Goal: Transaction & Acquisition: Purchase product/service

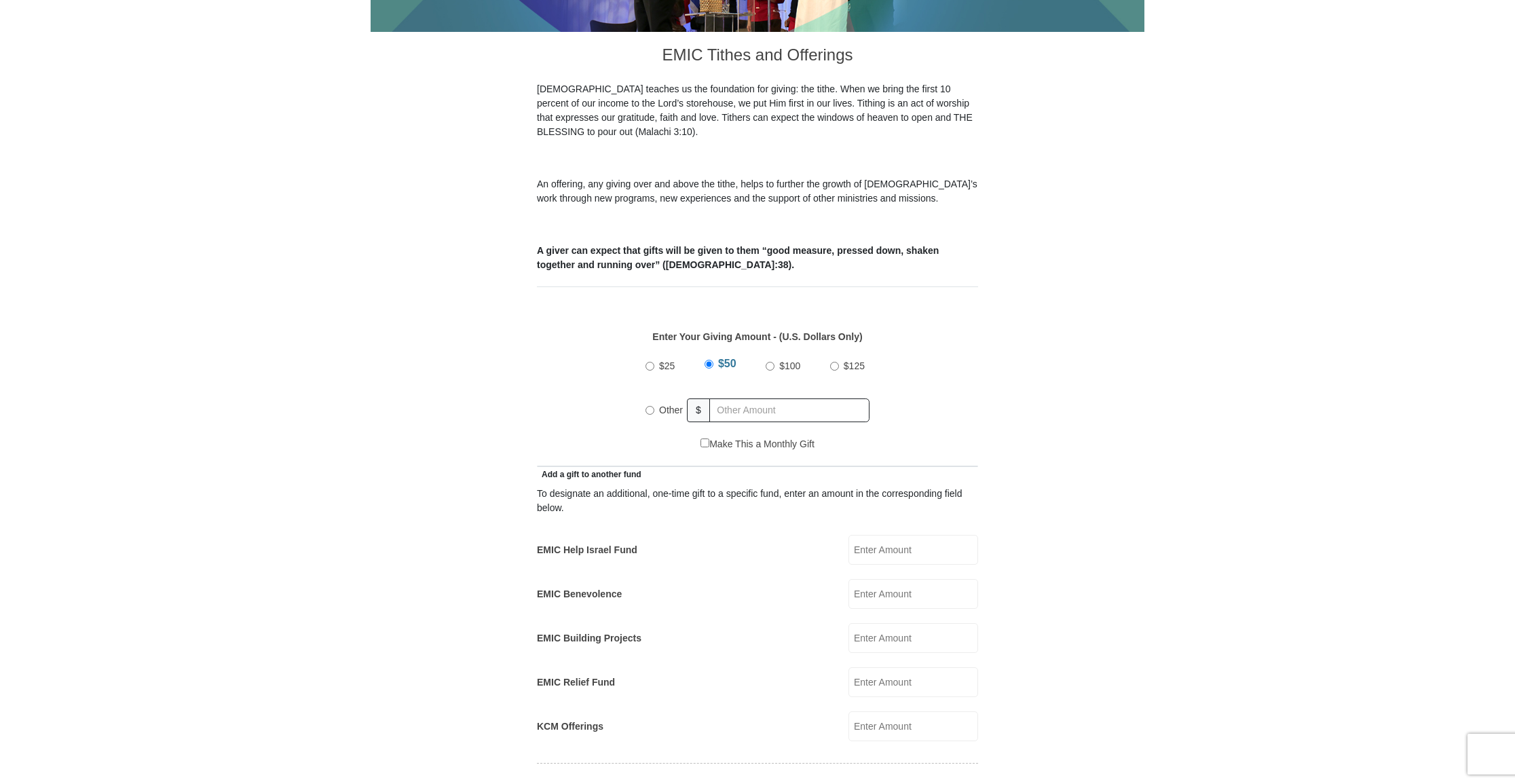
scroll to position [353, 0]
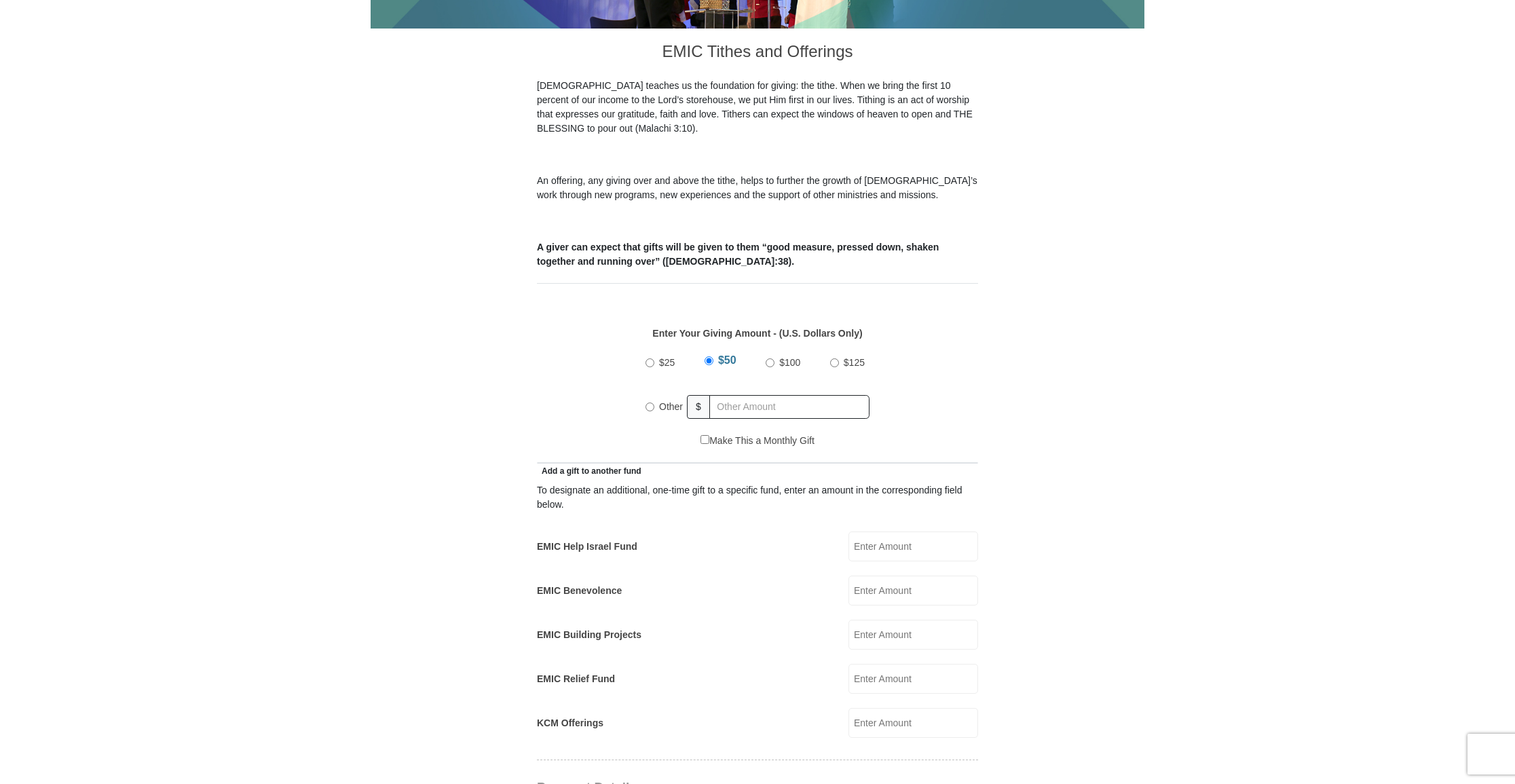
click at [649, 403] on input "Other" at bounding box center [650, 407] width 9 height 9
radio input "true"
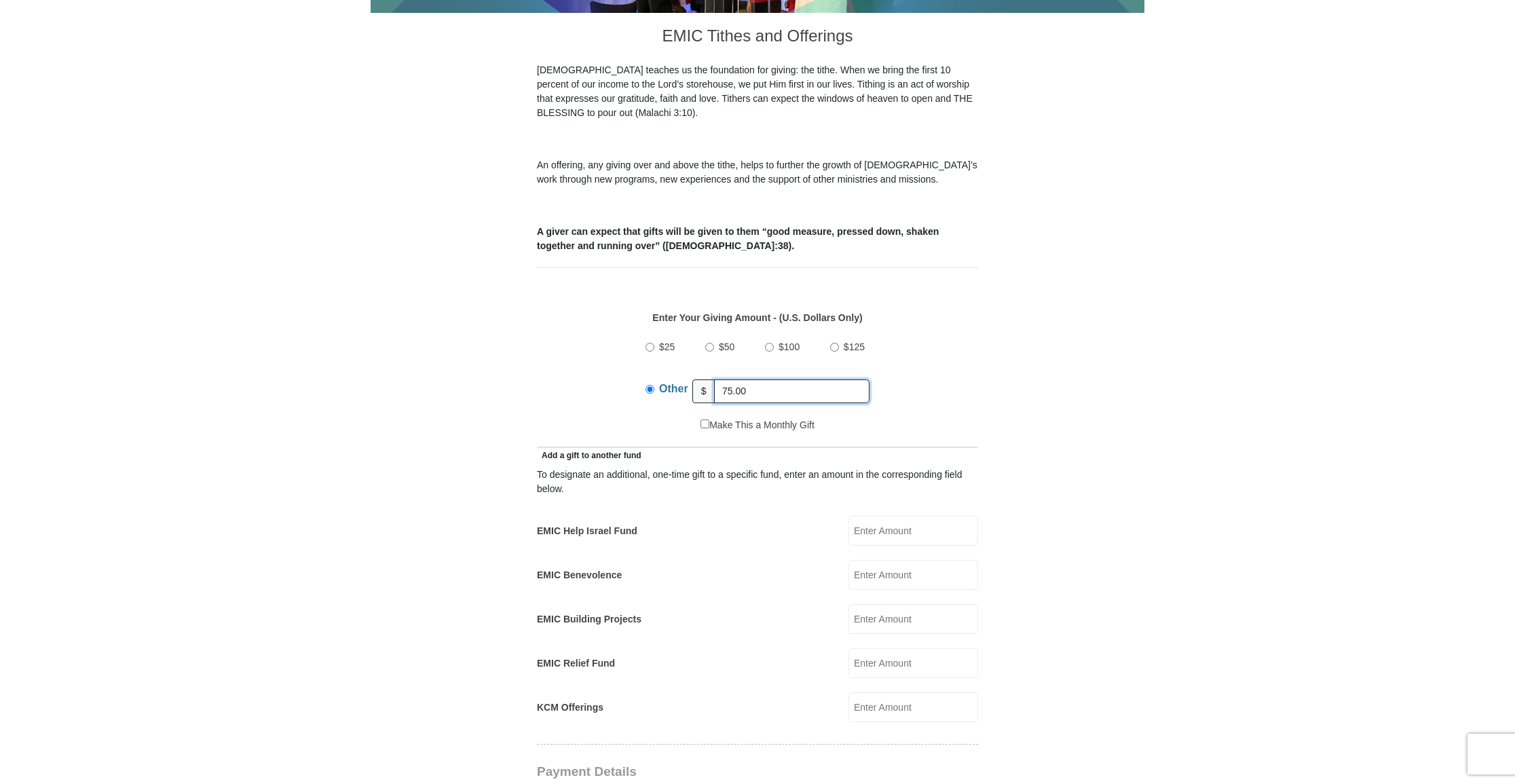
type input "75.00"
click at [873, 516] on input "EMIC Help Israel Fund" at bounding box center [913, 530] width 130 height 30
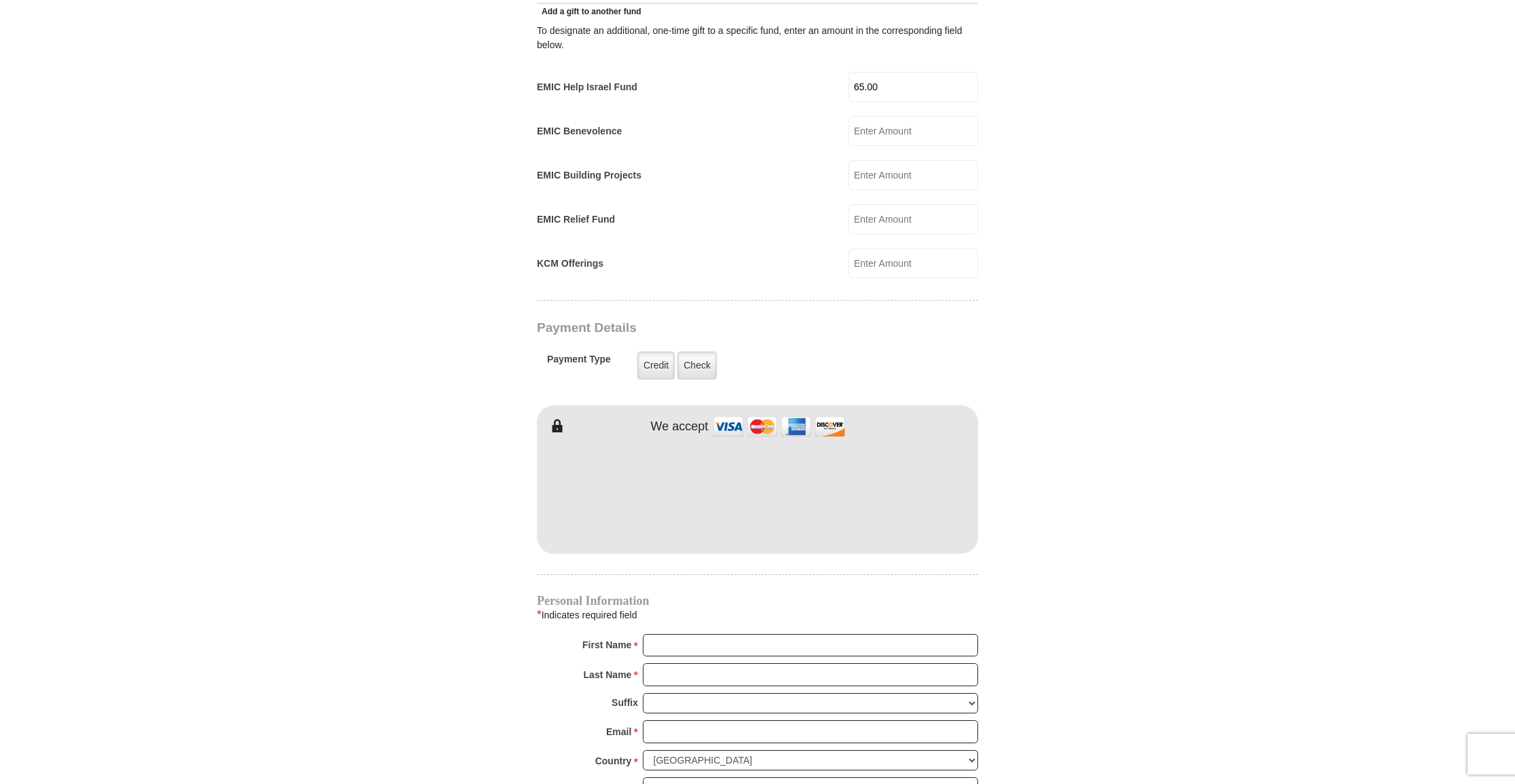
scroll to position [818, 0]
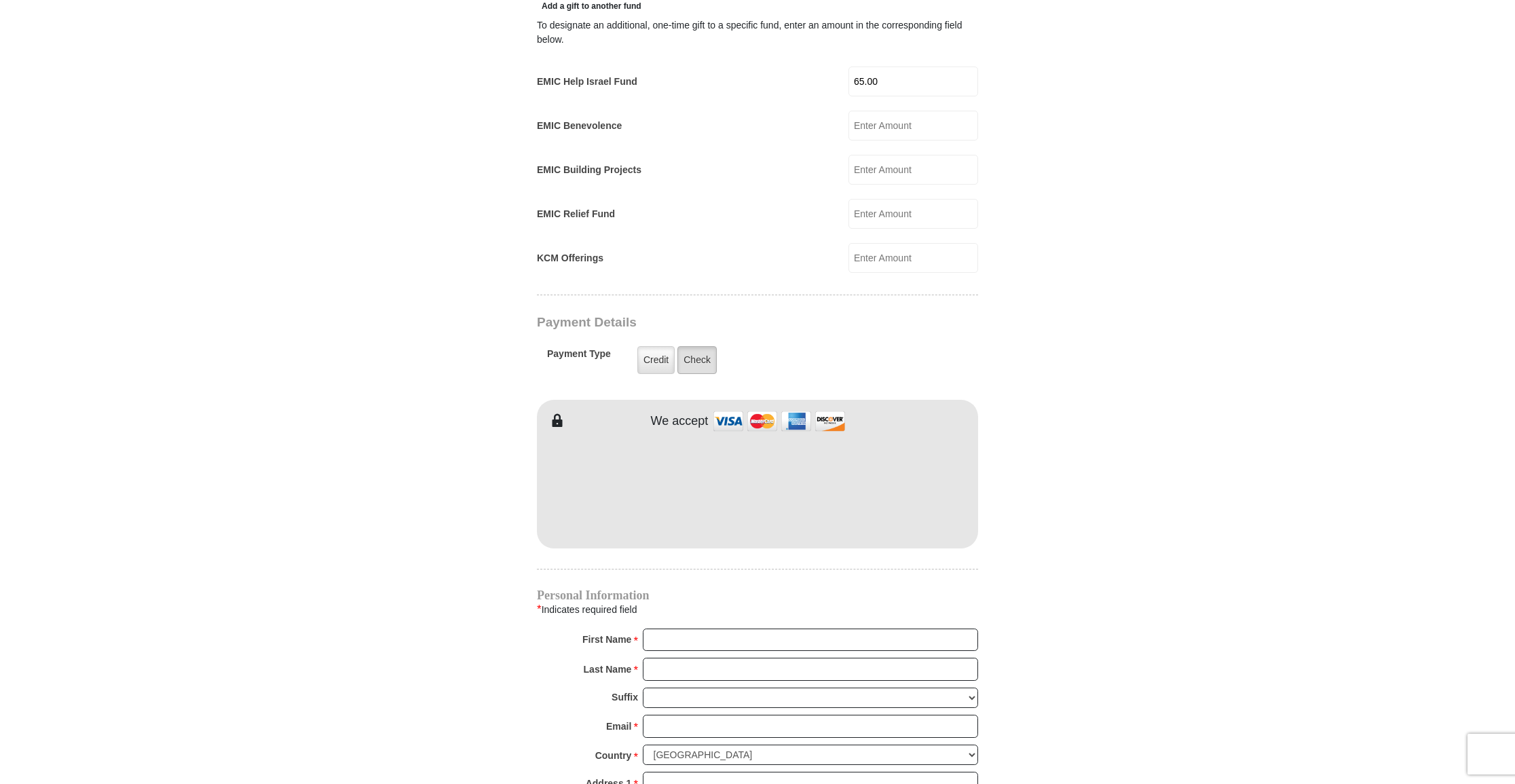
type input "65.00"
click at [699, 346] on label "Check" at bounding box center [697, 359] width 39 height 28
click at [0, 0] on input "Check" at bounding box center [0, 0] width 0 height 0
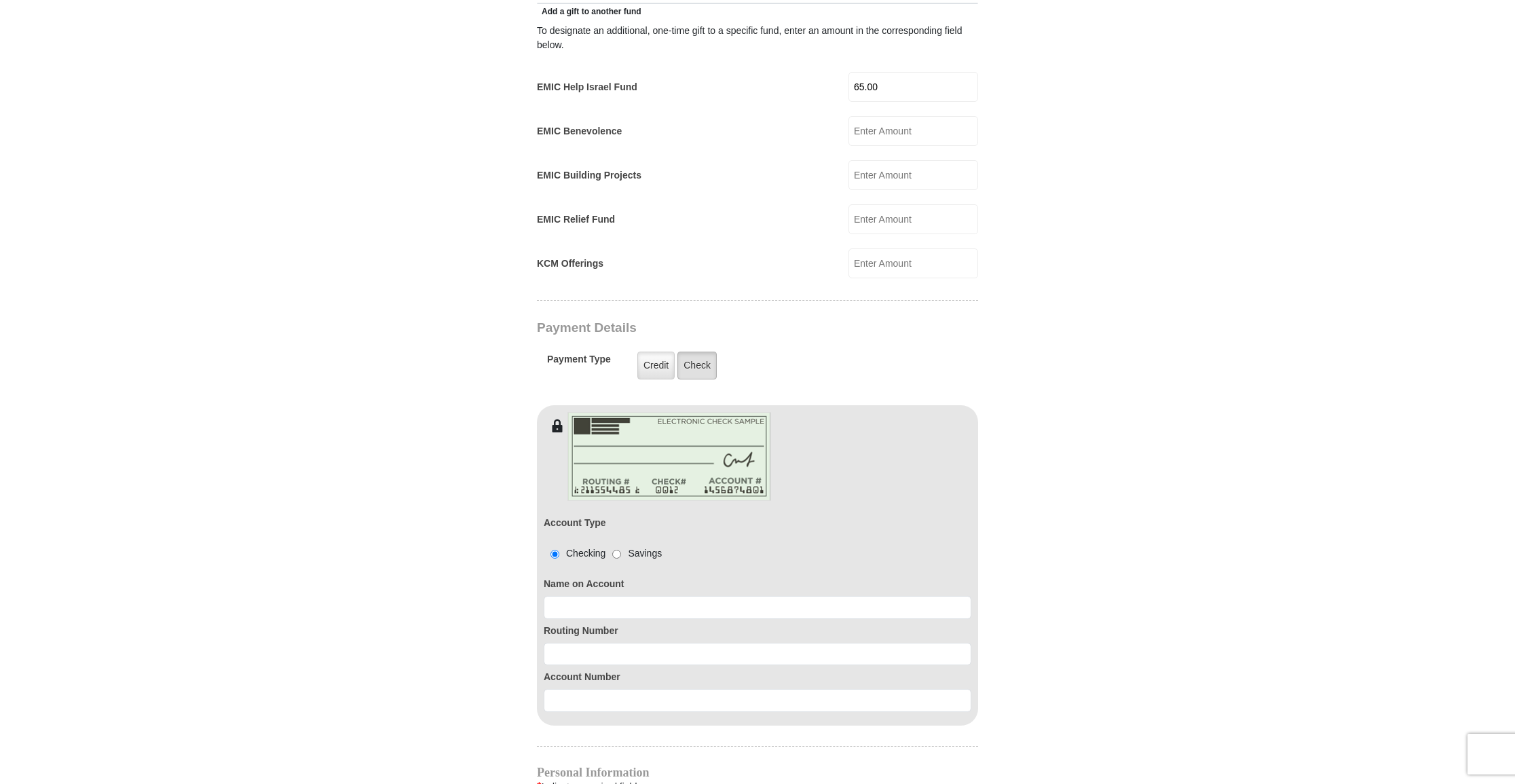
scroll to position [814, 0]
type input "[PERSON_NAME] [PERSON_NAME]"
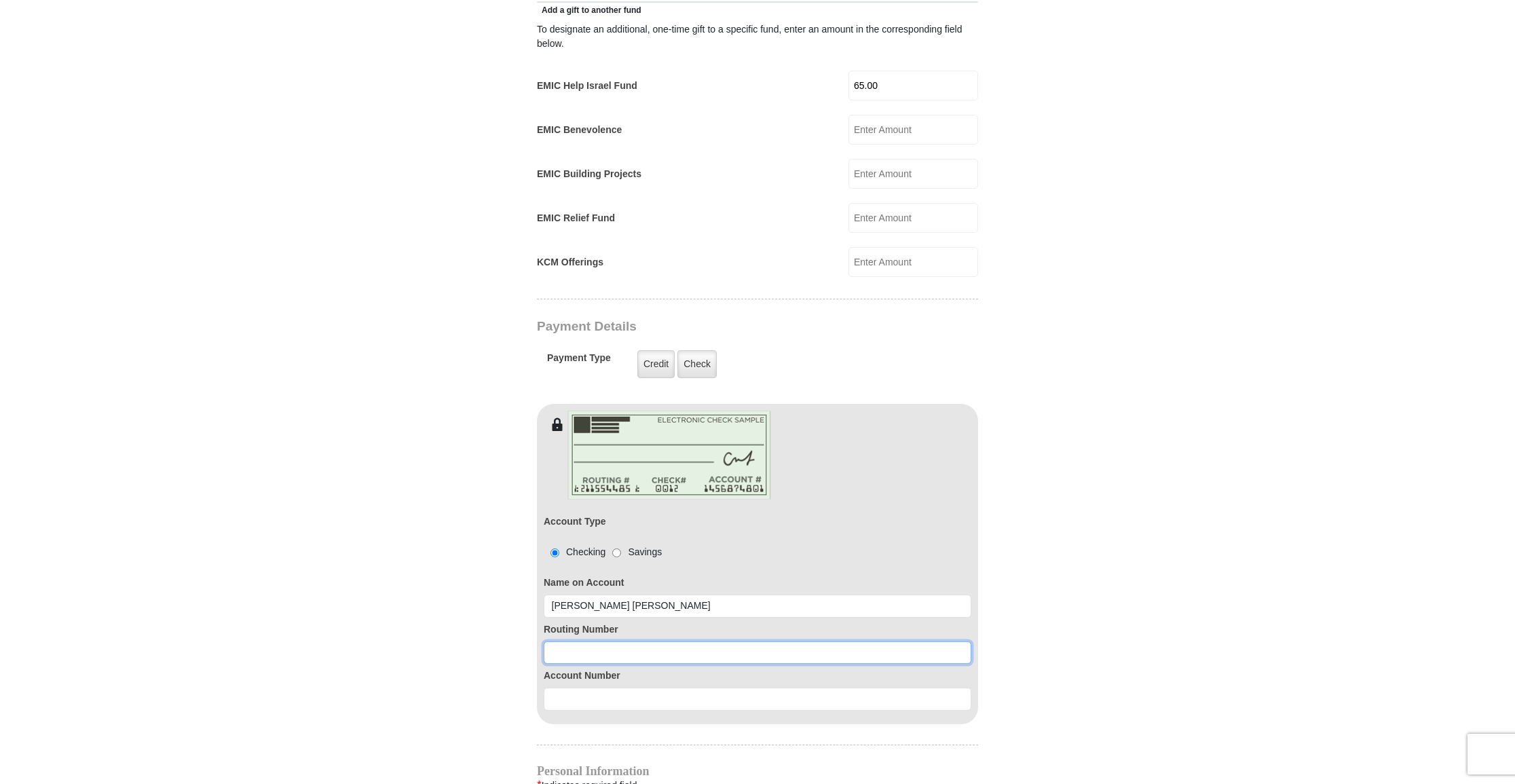
click at [587, 641] on input at bounding box center [757, 653] width 428 height 23
type input "071921891"
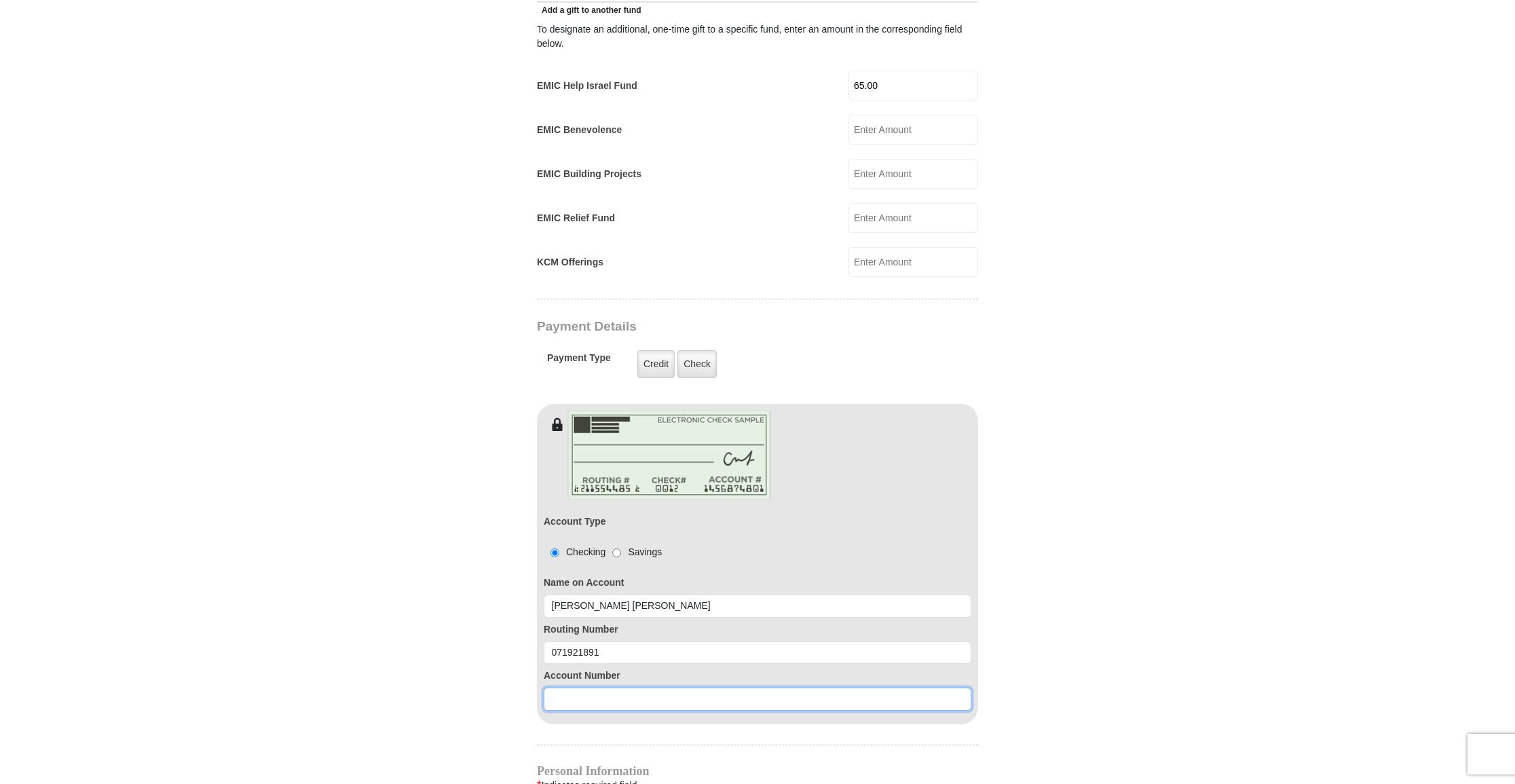
click at [639, 687] on input at bounding box center [757, 699] width 428 height 23
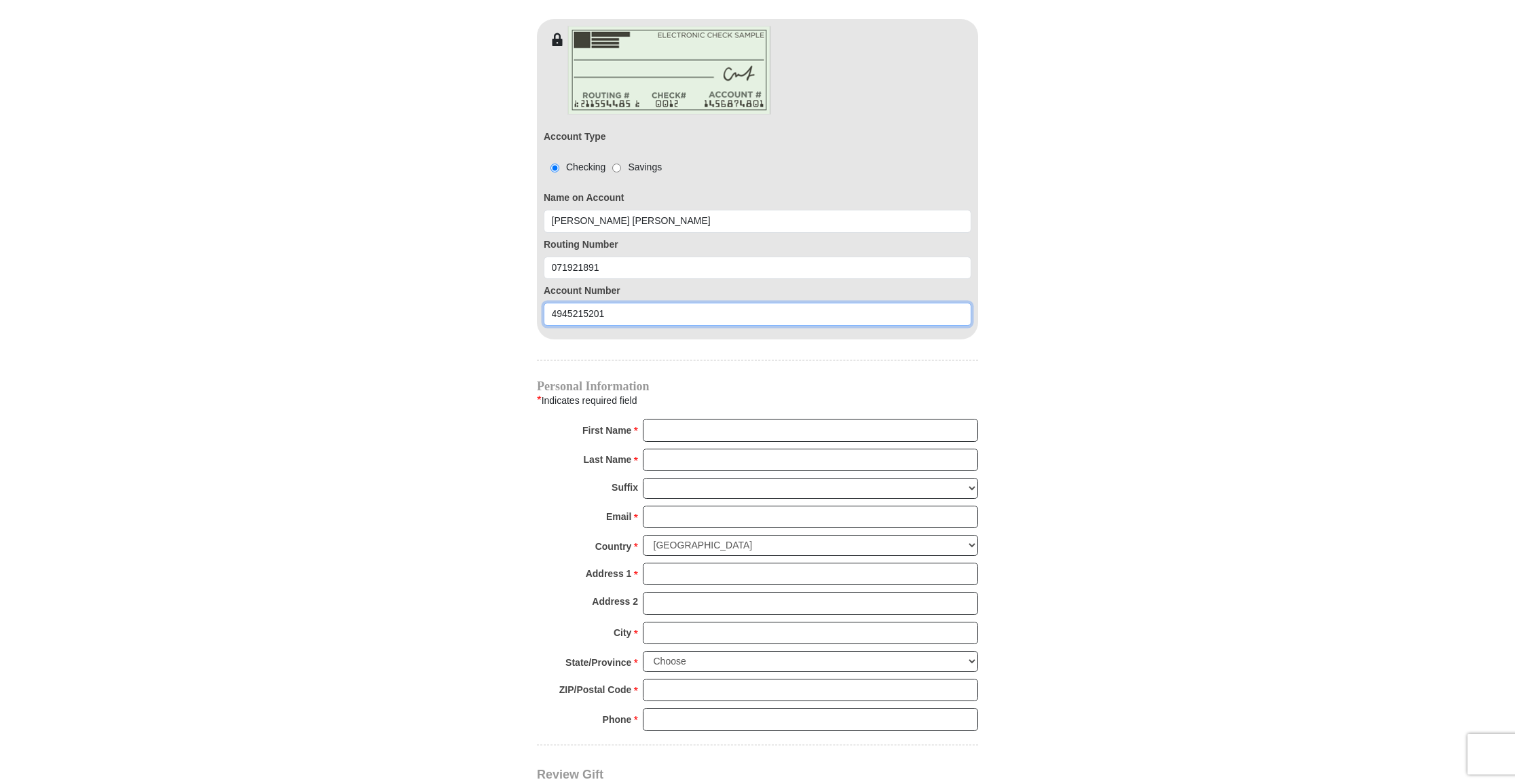
scroll to position [1199, 0]
type input "4945215201"
type input "[PERSON_NAME]"
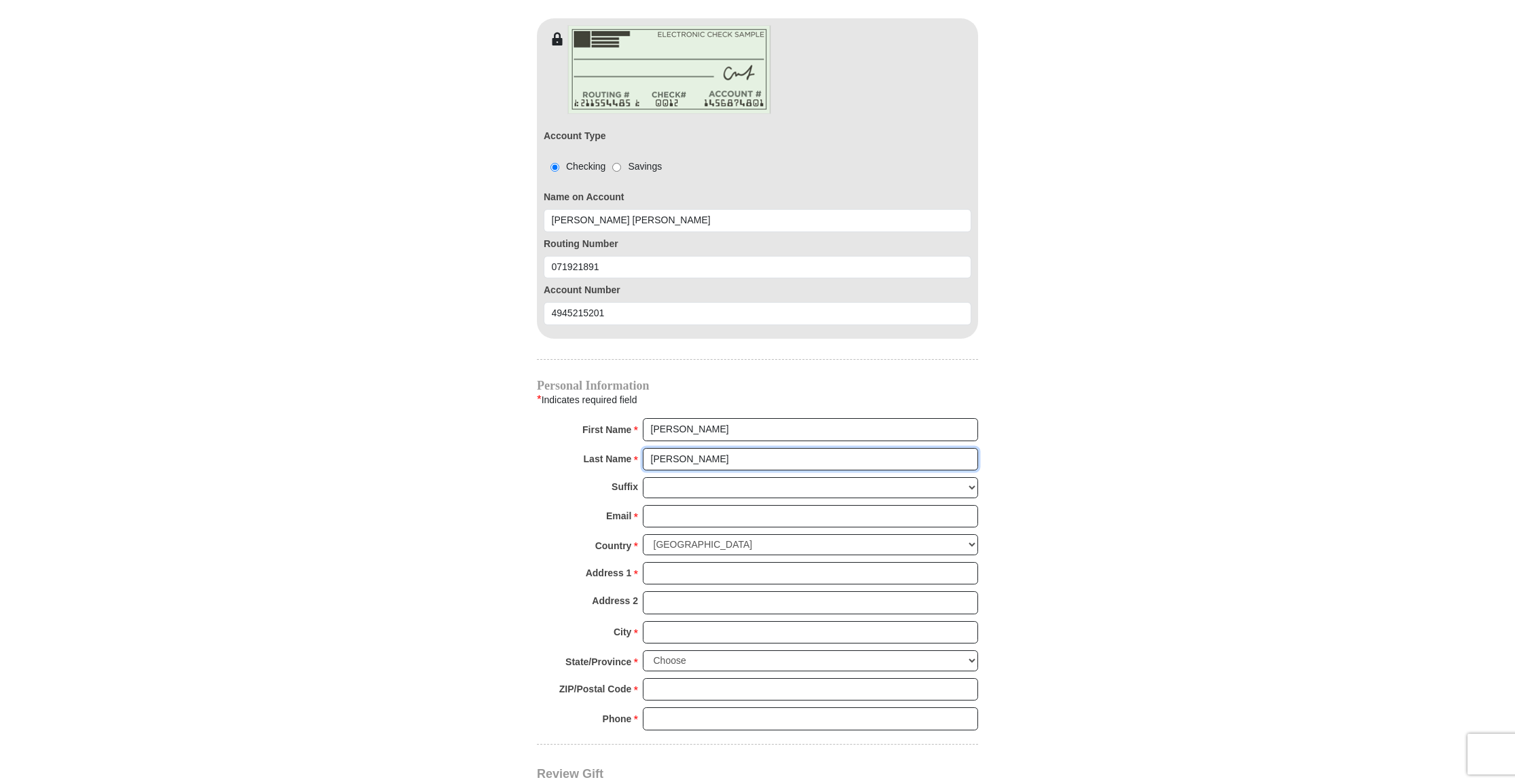
scroll to position [1202, 1]
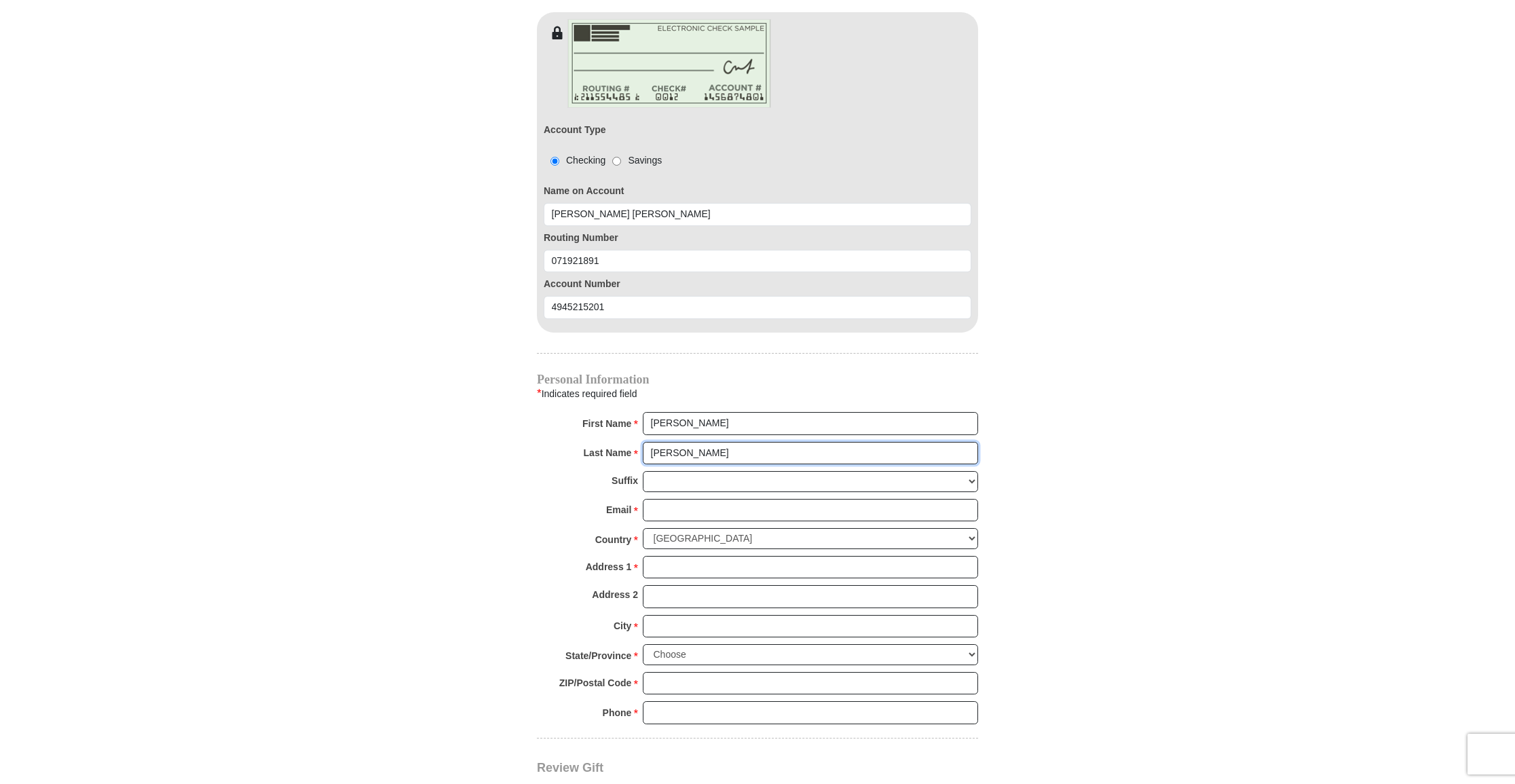
type input "[PERSON_NAME]"
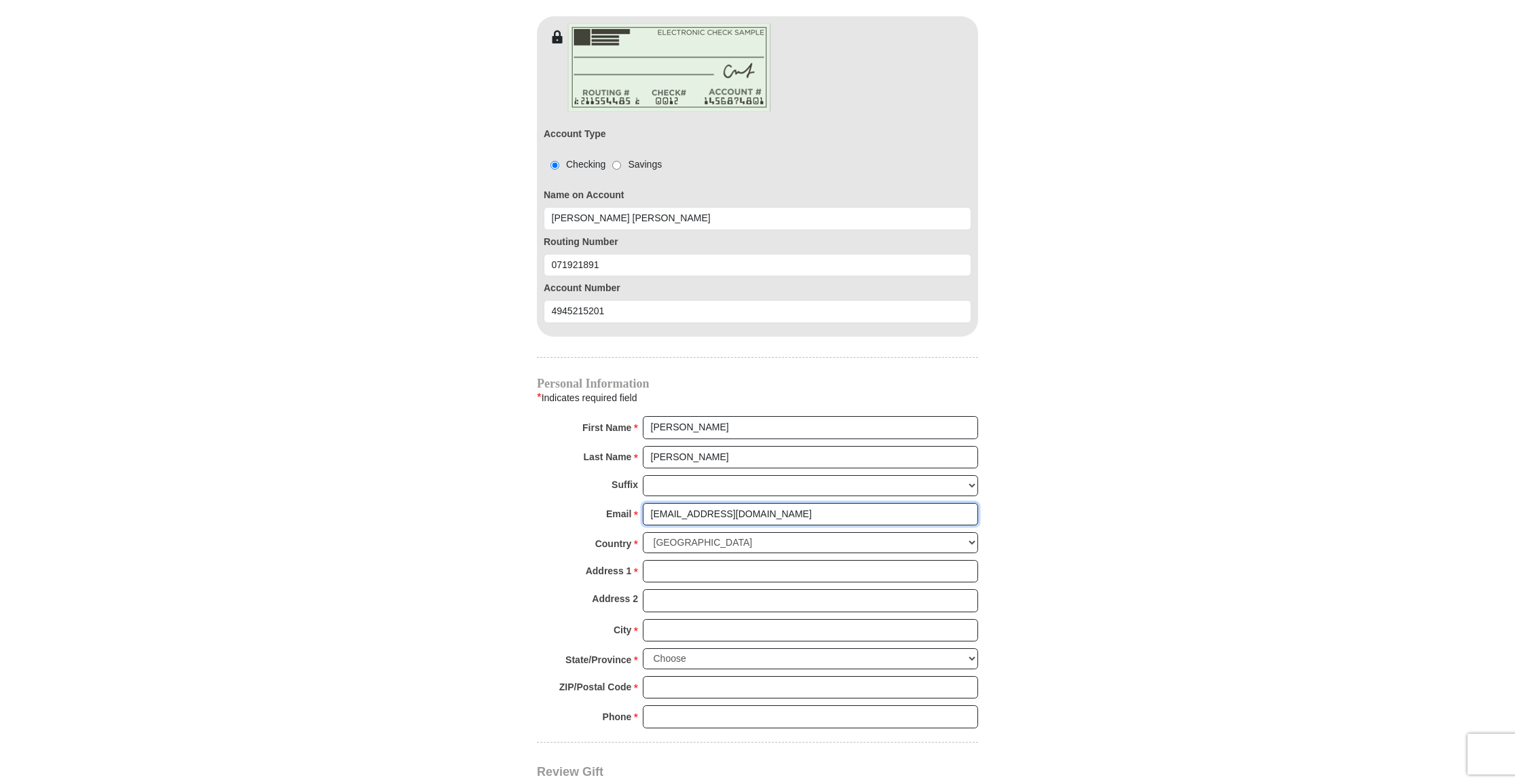
scroll to position [1201, 0]
click at [681, 503] on input "[EMAIL_ADDRESS][DOMAIN_NAME]" at bounding box center [810, 515] width 335 height 23
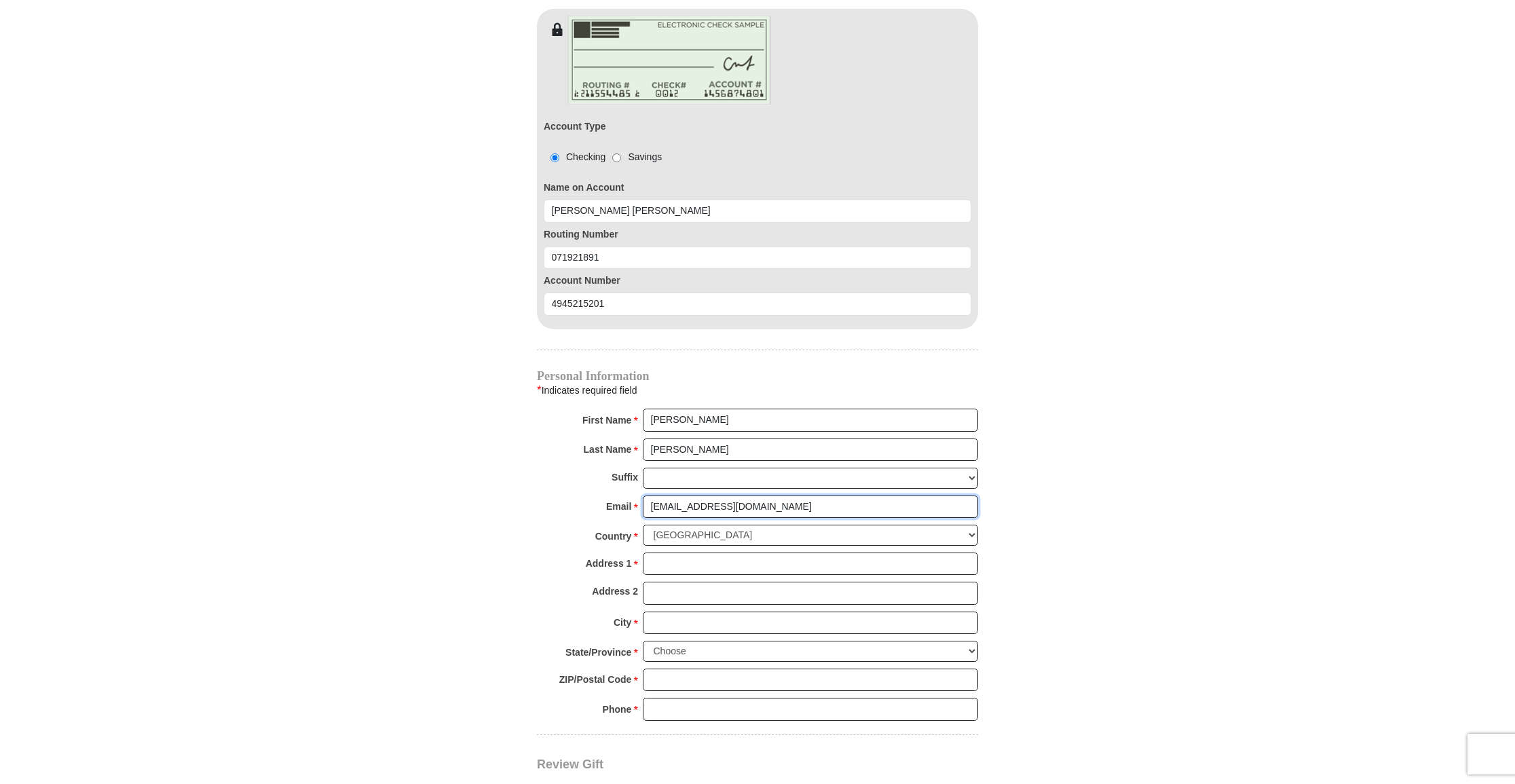
scroll to position [1210, 0]
type input "[EMAIL_ADDRESS][DOMAIN_NAME]"
type input "[STREET_ADDRESS]"
type input "[GEOGRAPHIC_DATA]"
select select "[GEOGRAPHIC_DATA]"
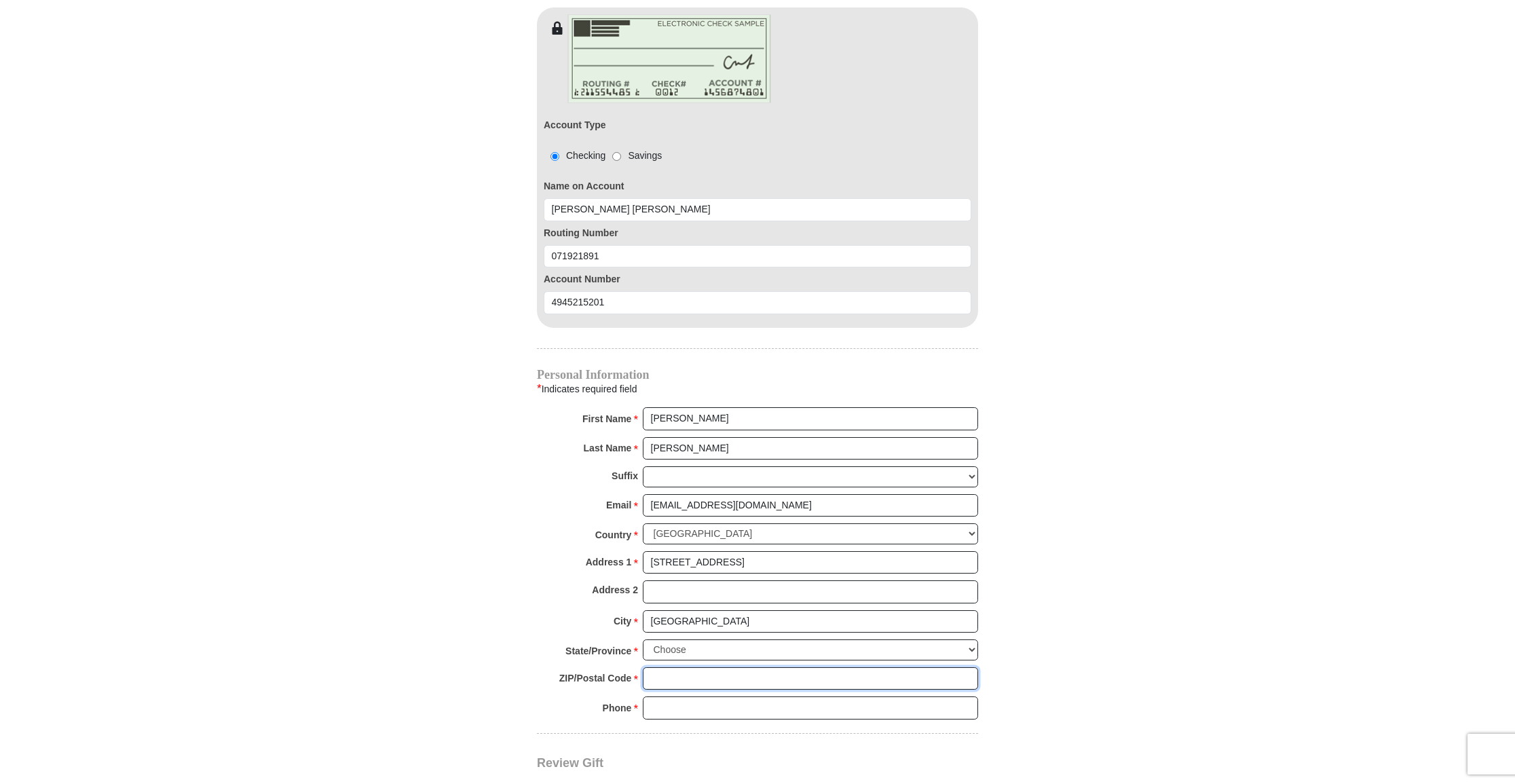
scroll to position [1203, 0]
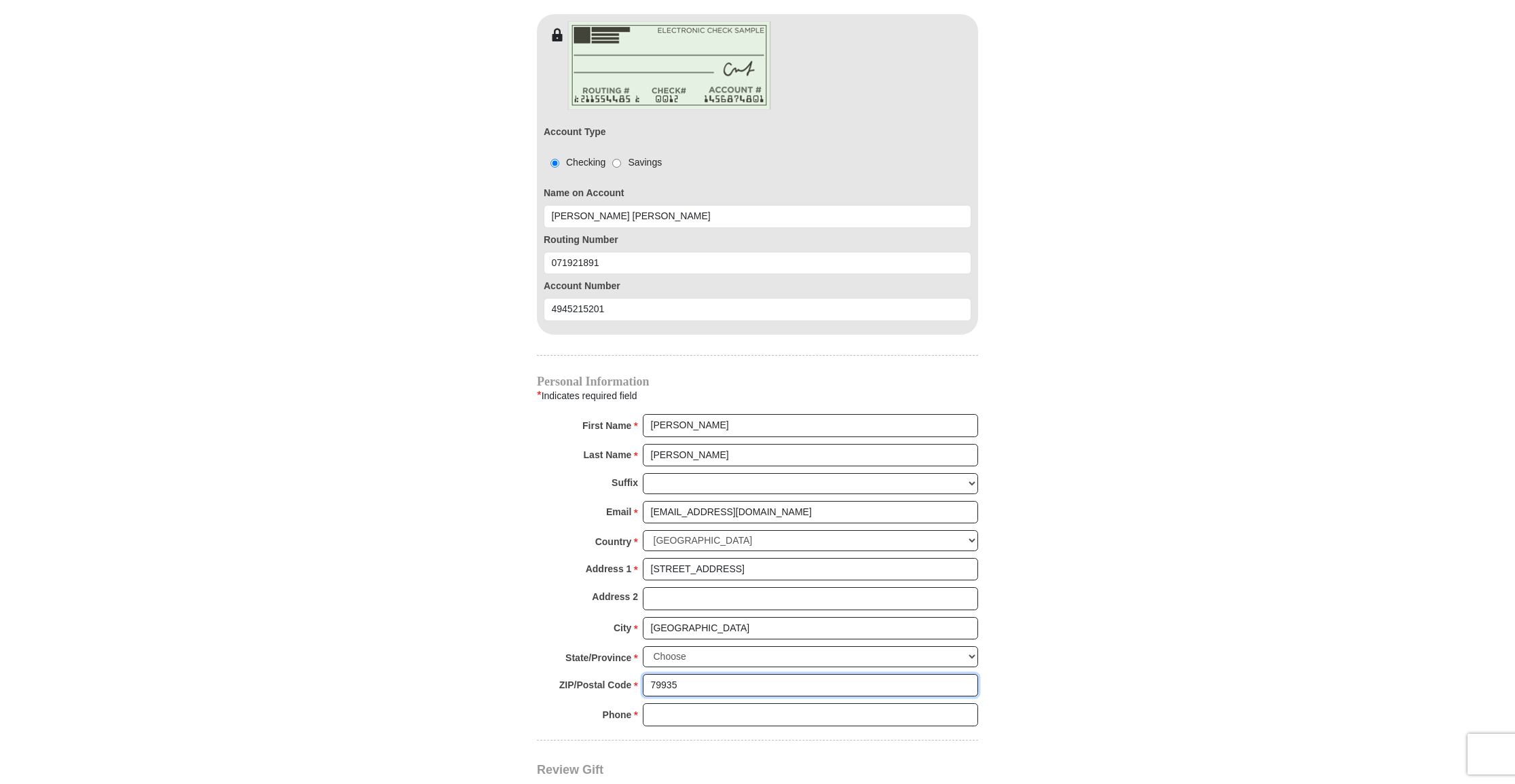
type input "79935"
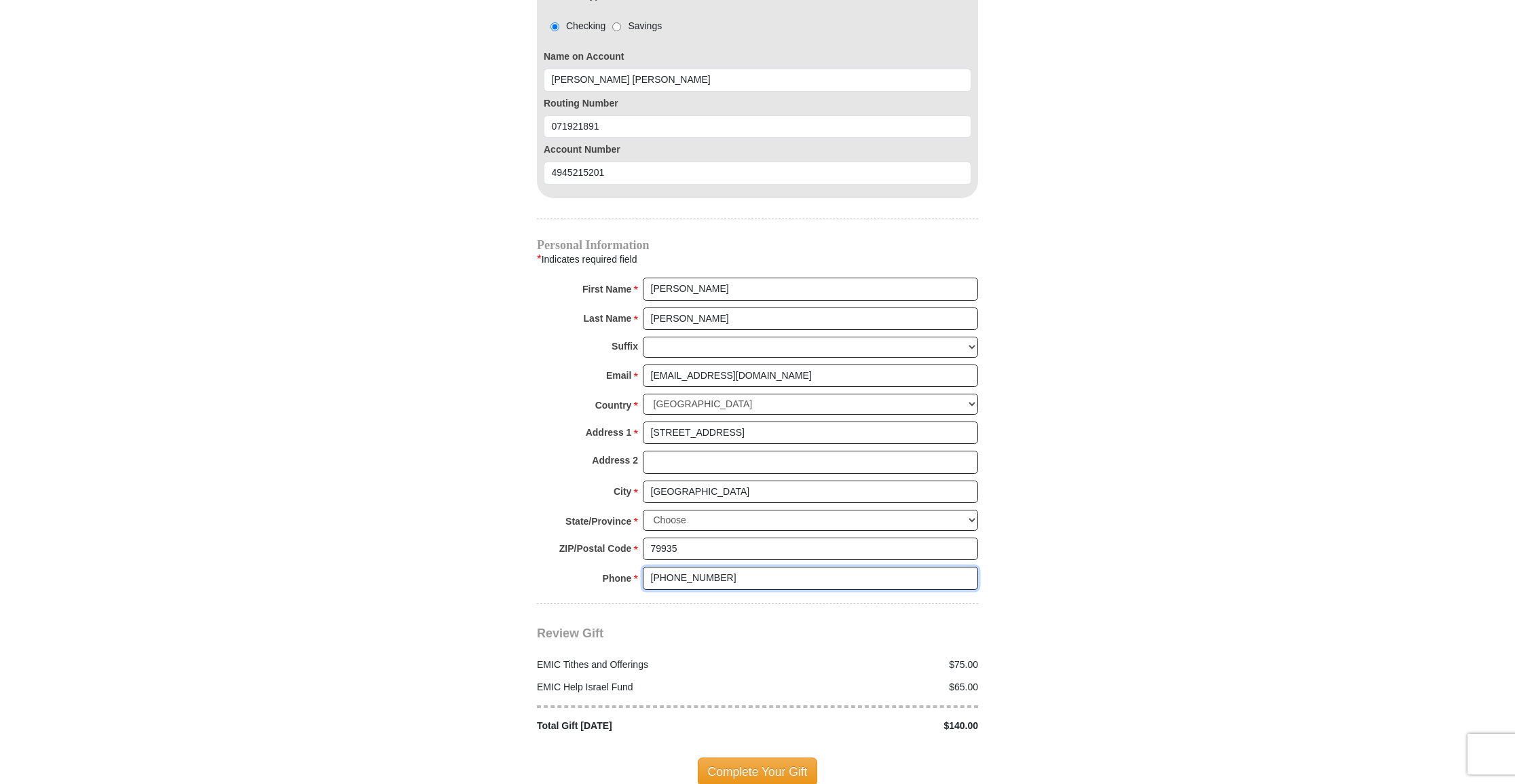
scroll to position [1346, 0]
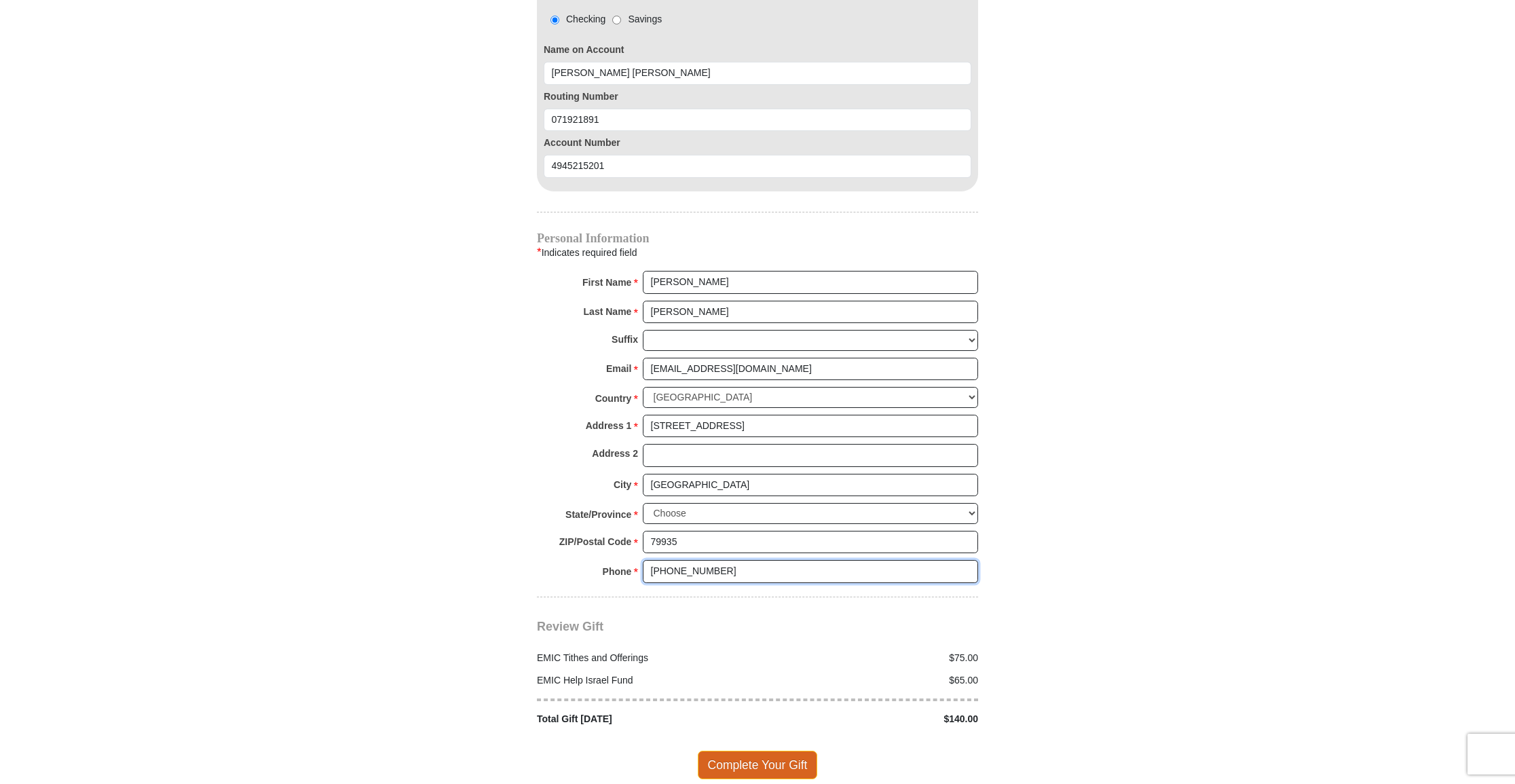
type input "[PHONE_NUMBER]"
click at [758, 748] on span "Complete Your Gift" at bounding box center [757, 762] width 120 height 28
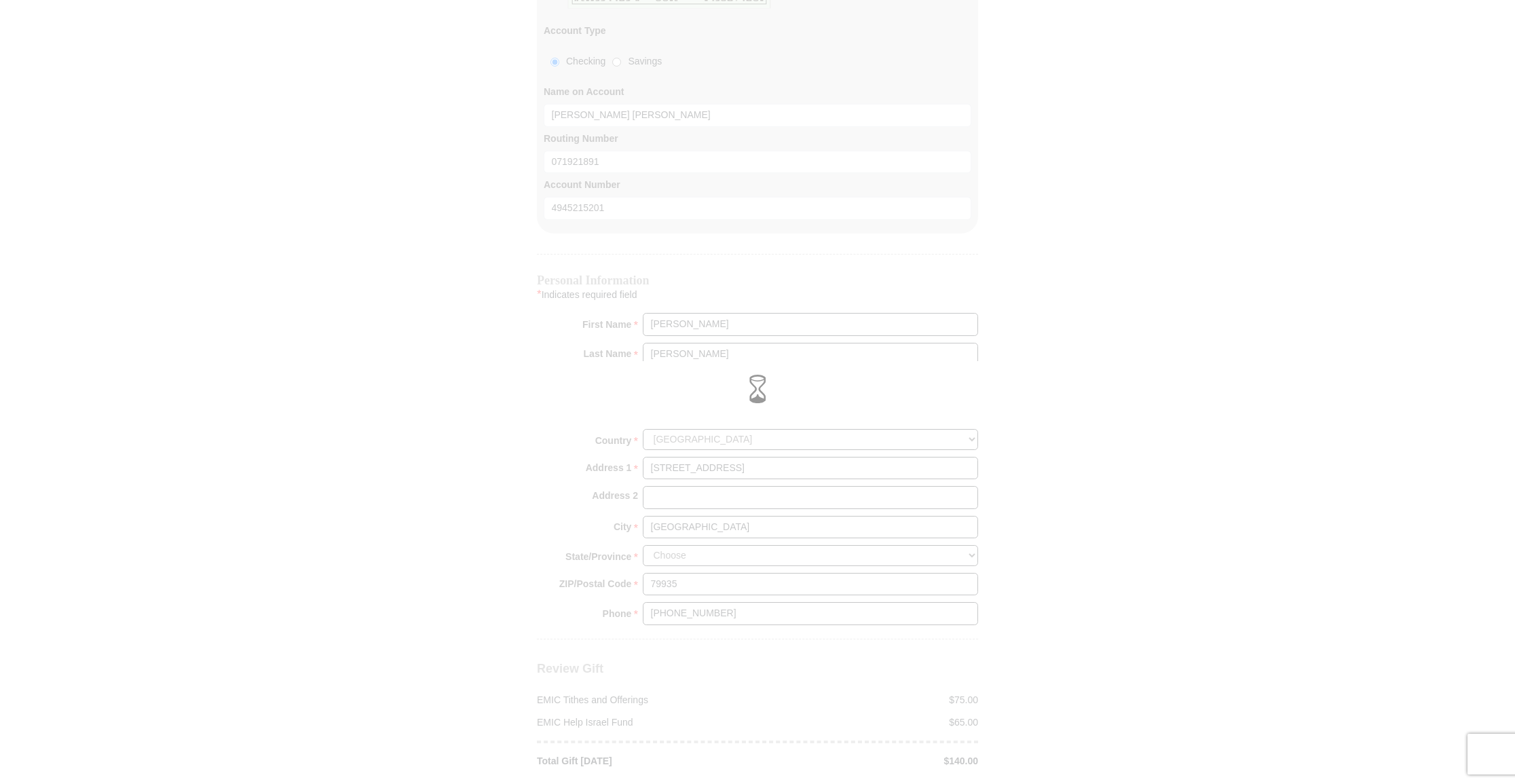
scroll to position [1279, 0]
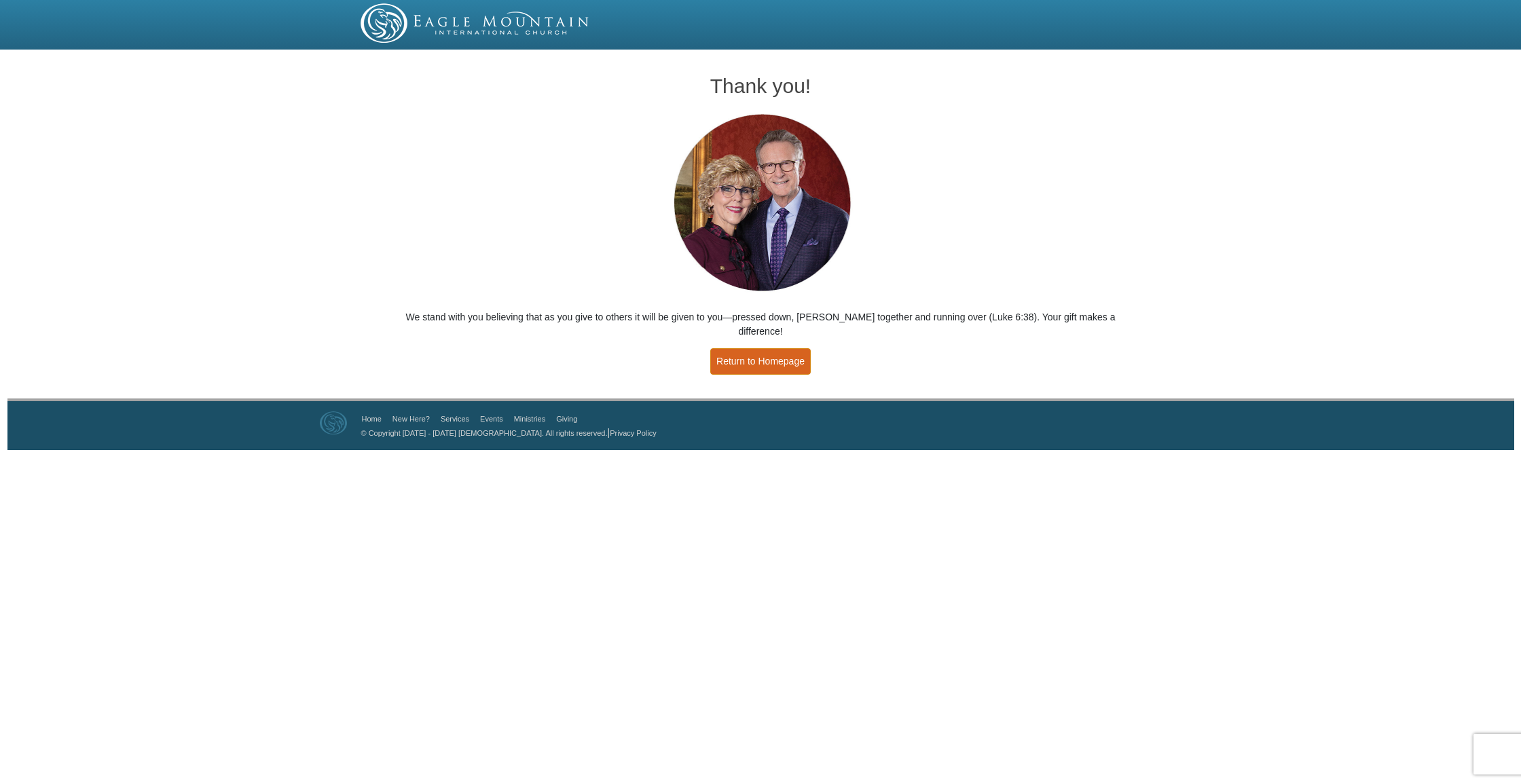
click at [776, 348] on link "Return to Homepage" at bounding box center [760, 361] width 100 height 26
